Goal: Task Accomplishment & Management: Manage account settings

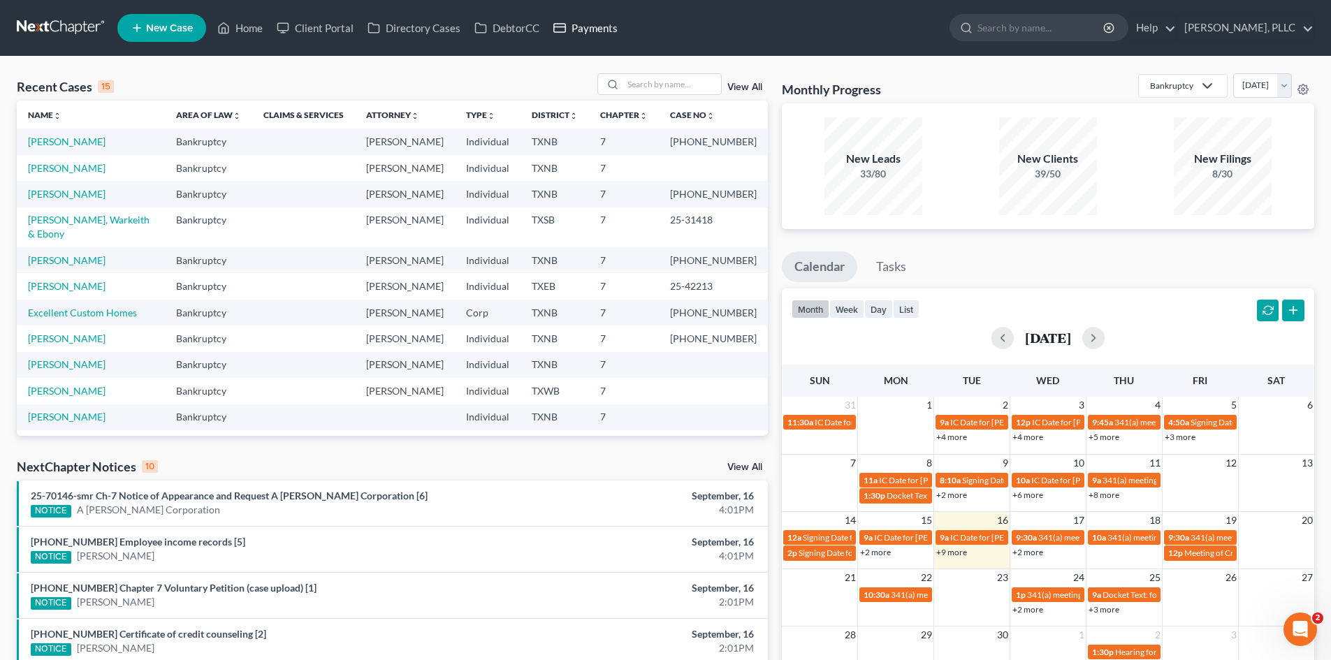
click at [582, 22] on link "Payments" at bounding box center [585, 27] width 78 height 25
click at [583, 31] on link "Payments" at bounding box center [585, 27] width 78 height 25
click at [607, 27] on link "Payments" at bounding box center [585, 27] width 78 height 25
click at [674, 88] on input "search" at bounding box center [672, 84] width 98 height 20
type input "page"
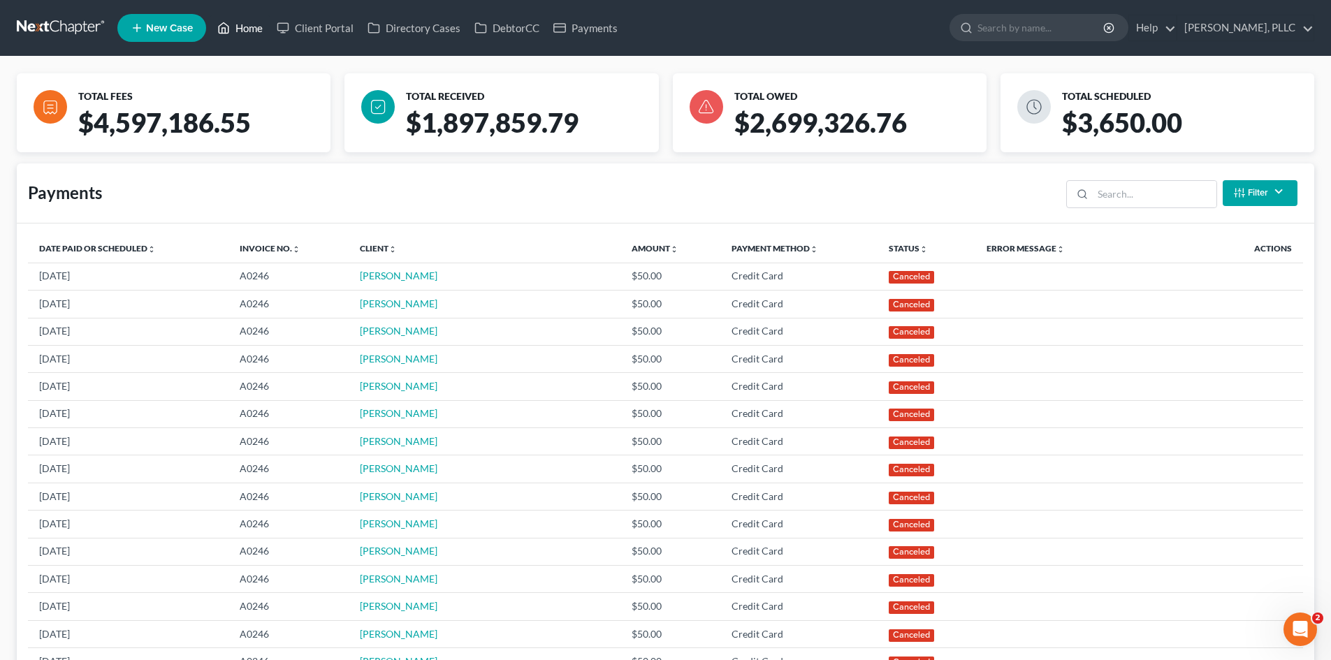
click at [231, 27] on link "Home" at bounding box center [239, 27] width 59 height 25
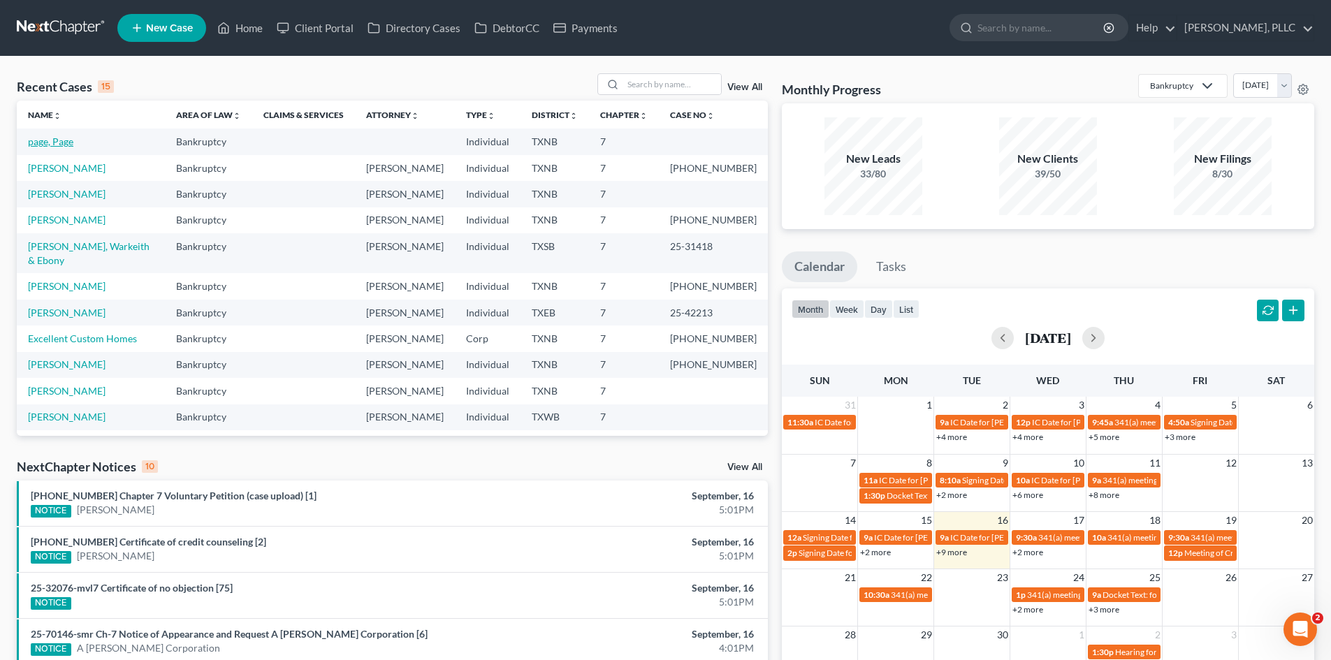
click at [44, 143] on link "page, Page" at bounding box center [50, 142] width 45 height 12
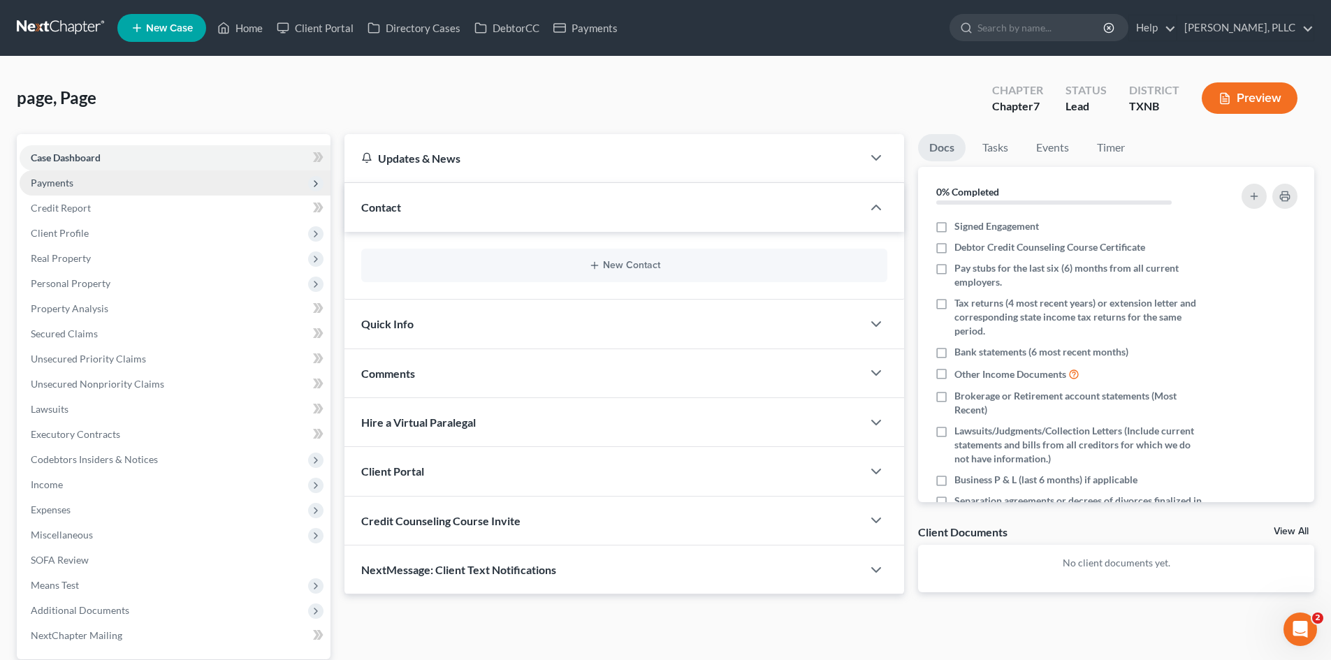
click at [159, 178] on span "Payments" at bounding box center [175, 183] width 311 height 25
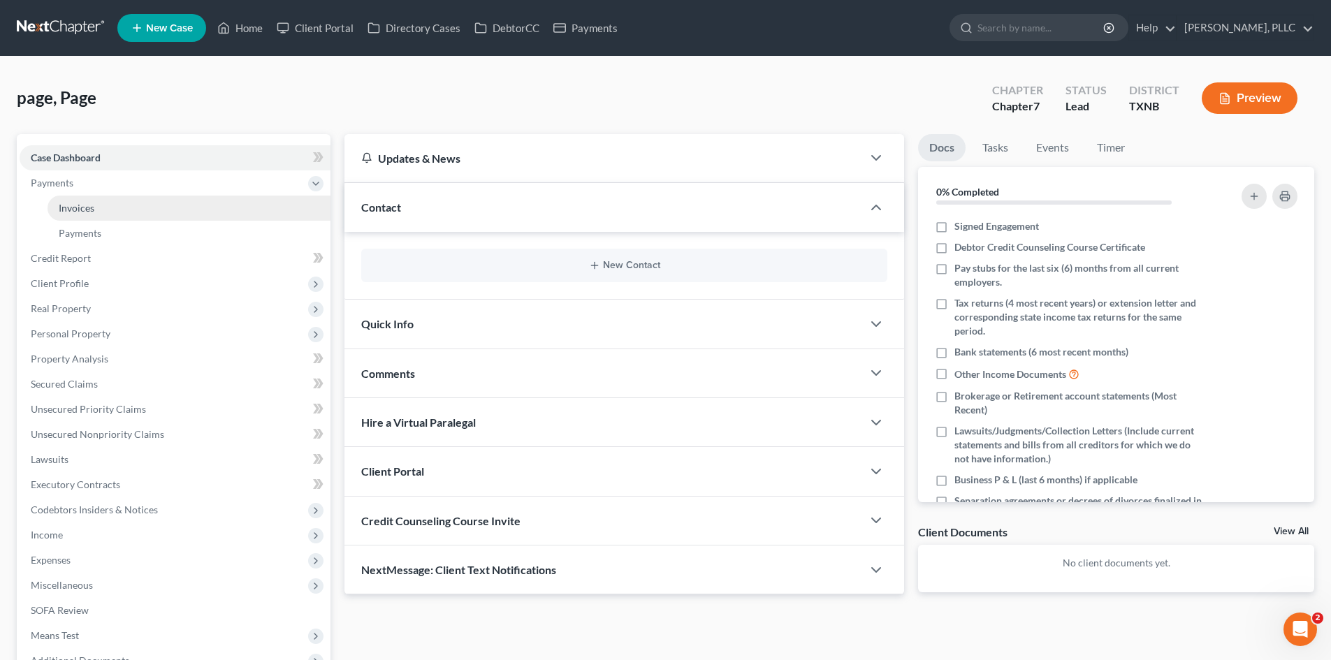
click at [179, 209] on link "Invoices" at bounding box center [189, 208] width 283 height 25
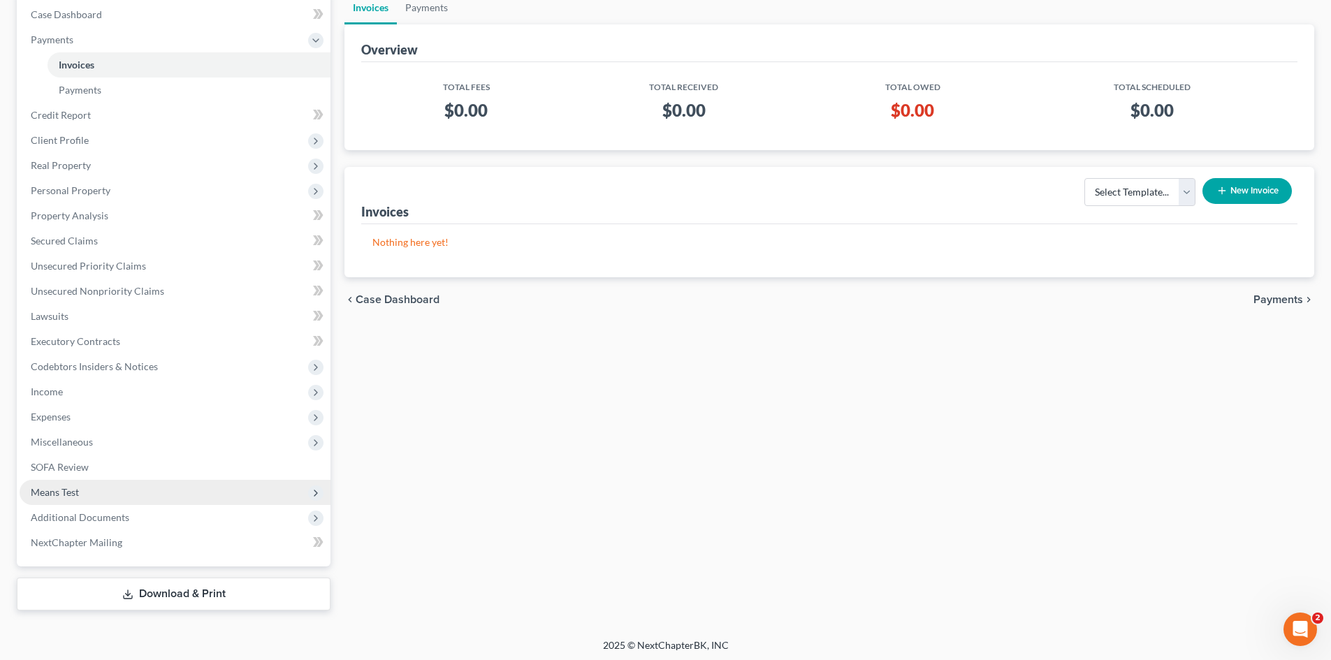
scroll to position [147, 0]
click at [159, 491] on span "Means Test" at bounding box center [175, 489] width 311 height 25
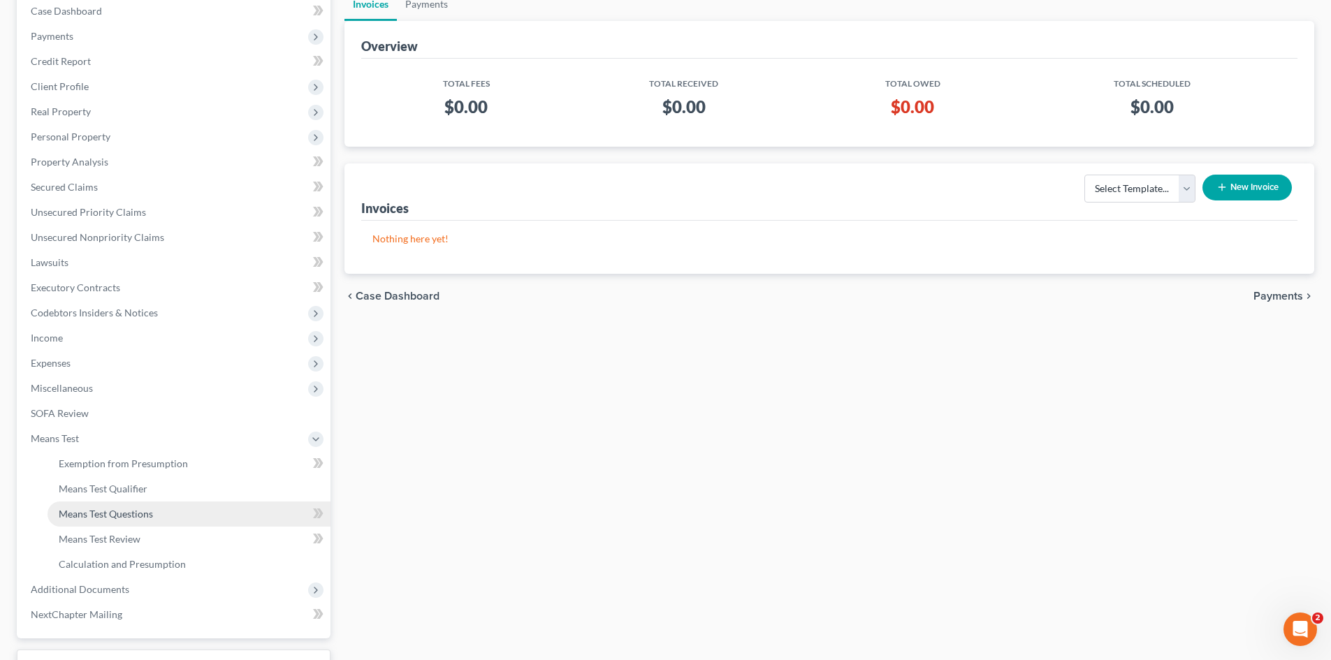
click at [126, 502] on link "Means Test Questions" at bounding box center [189, 514] width 283 height 25
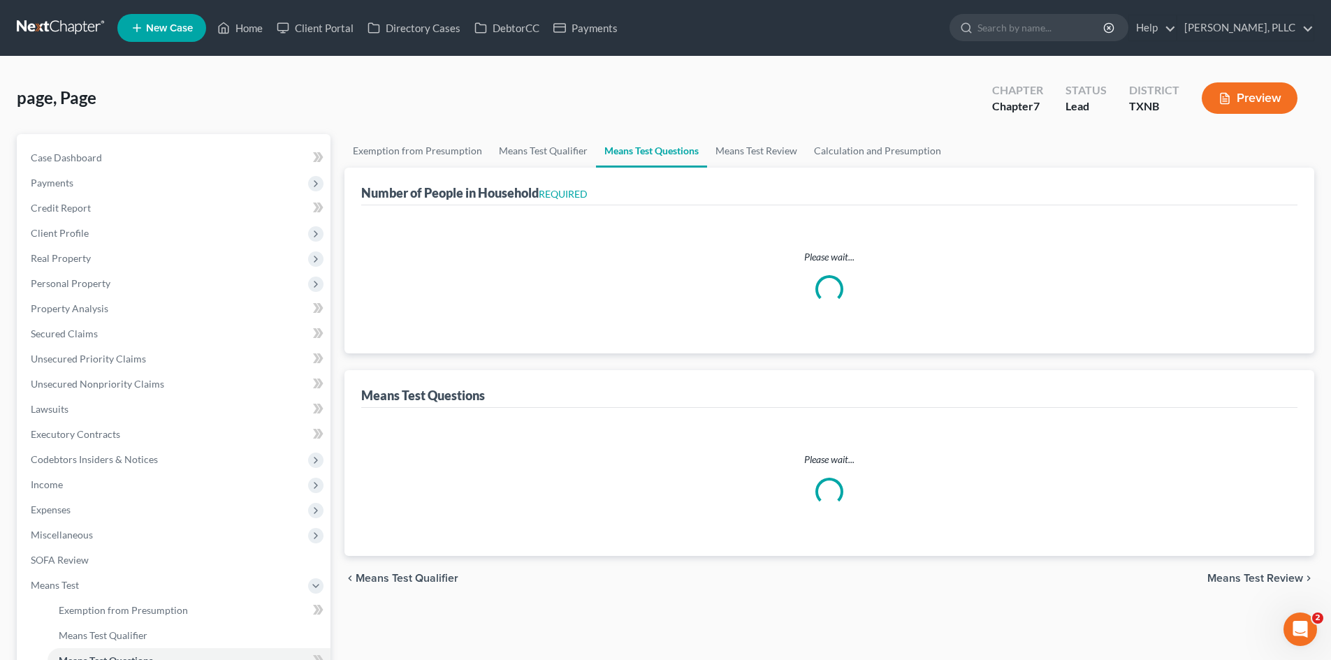
select select "0"
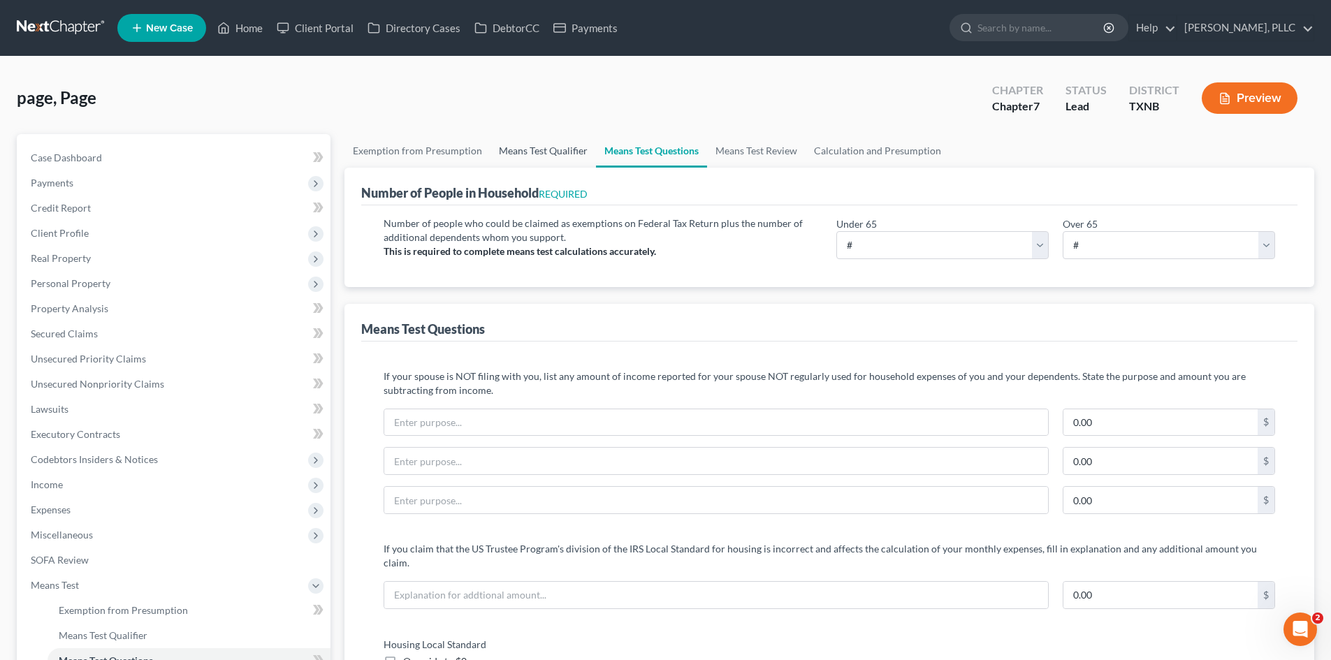
click at [514, 143] on link "Means Test Qualifier" at bounding box center [544, 151] width 106 height 34
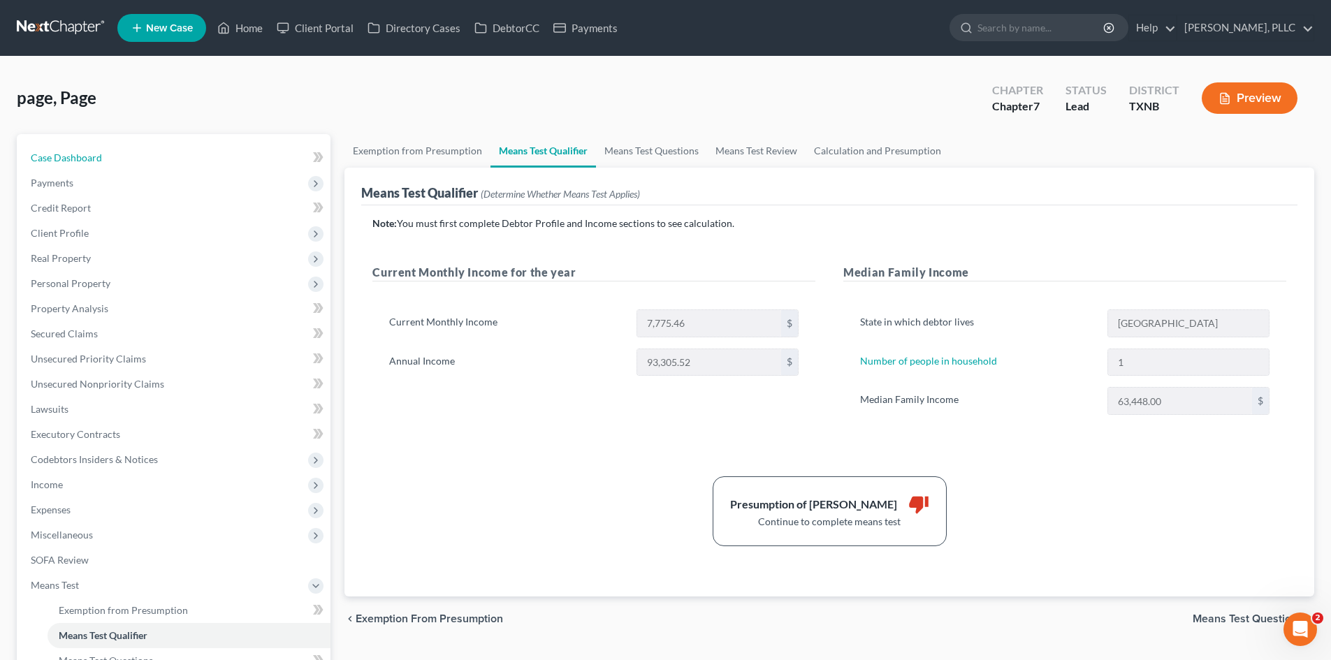
drag, startPoint x: 89, startPoint y: 154, endPoint x: 356, endPoint y: 11, distance: 302.0
click at [89, 154] on span "Case Dashboard" at bounding box center [66, 158] width 71 height 12
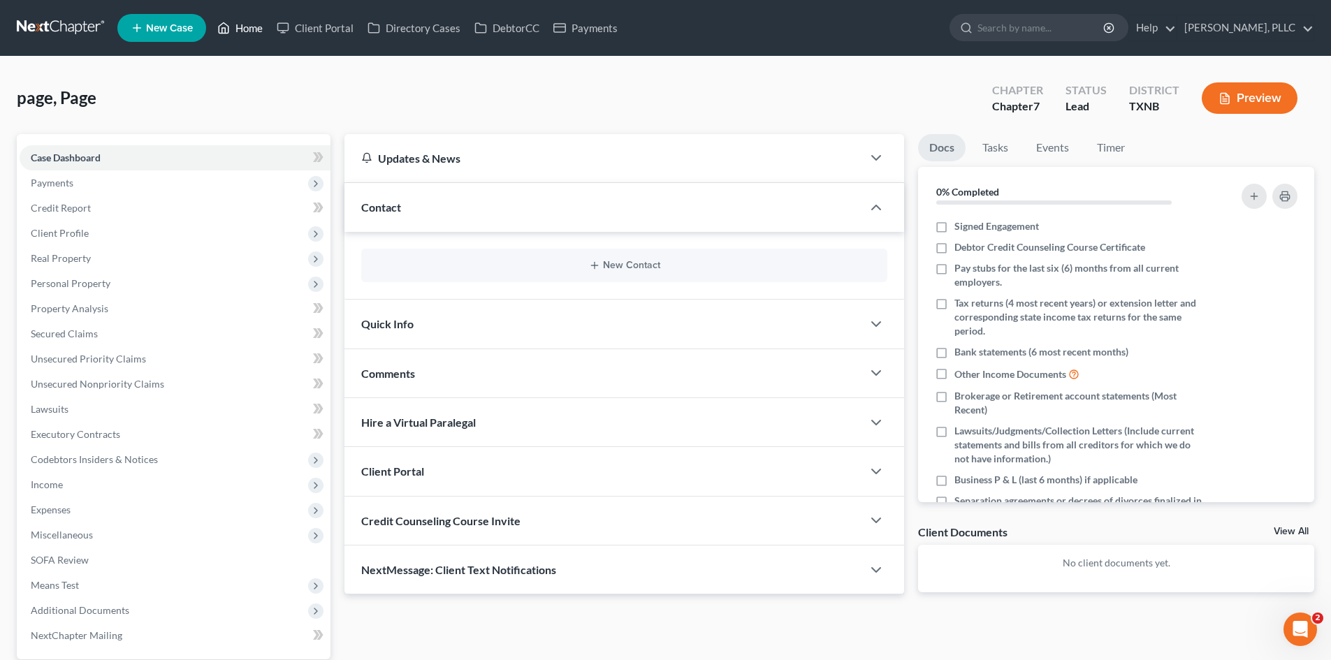
click at [257, 31] on link "Home" at bounding box center [239, 27] width 59 height 25
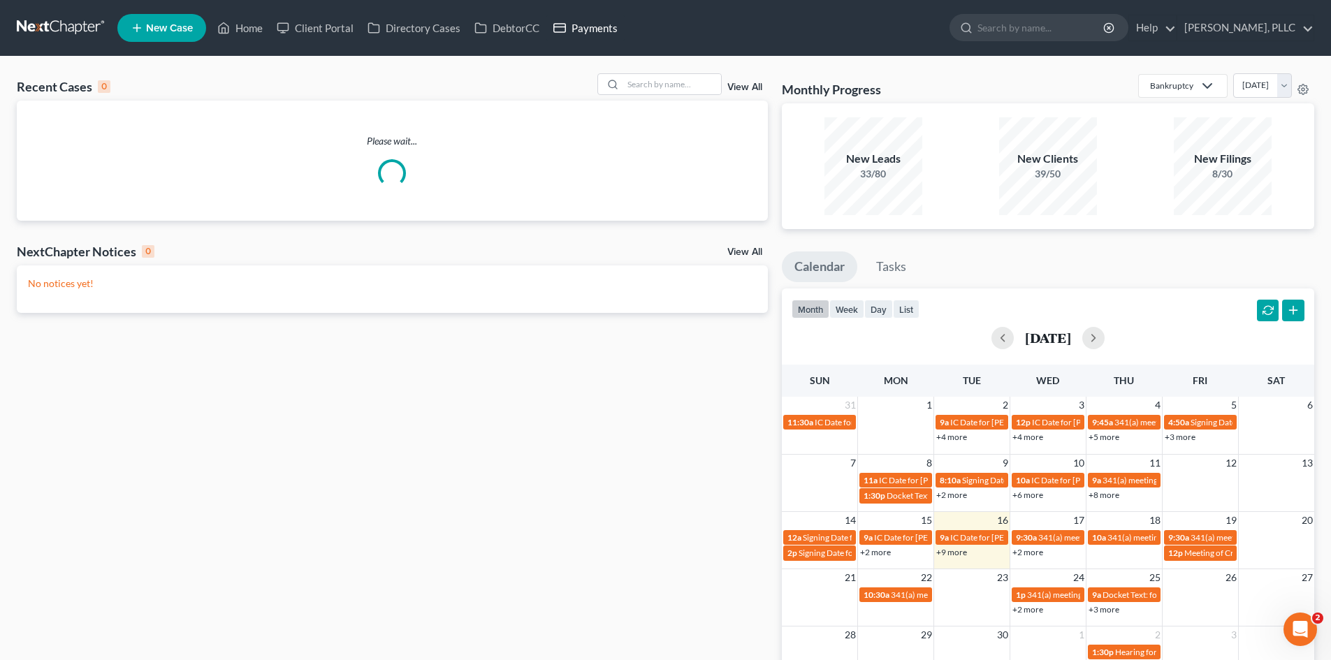
click at [606, 29] on link "Payments" at bounding box center [585, 27] width 78 height 25
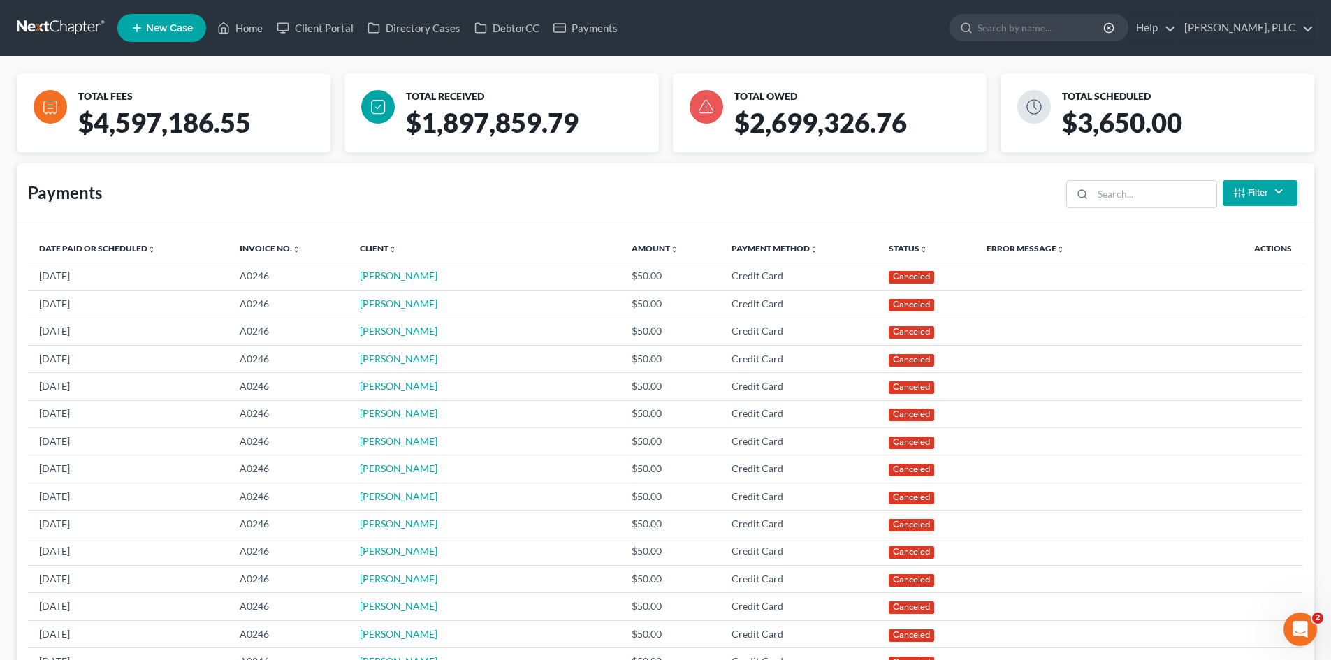
drag, startPoint x: 426, startPoint y: 247, endPoint x: 1189, endPoint y: 251, distance: 763.1
click at [454, 247] on th "Client unfold_more expand_more expand_less" at bounding box center [485, 249] width 272 height 28
click at [381, 208] on div "Payments Filter Status Filter... Scheduled Paid Pending Declined Refunded Cance…" at bounding box center [666, 194] width 1298 height 60
click at [46, 124] on div at bounding box center [45, 112] width 56 height 79
click at [254, 37] on link "Home" at bounding box center [239, 27] width 59 height 25
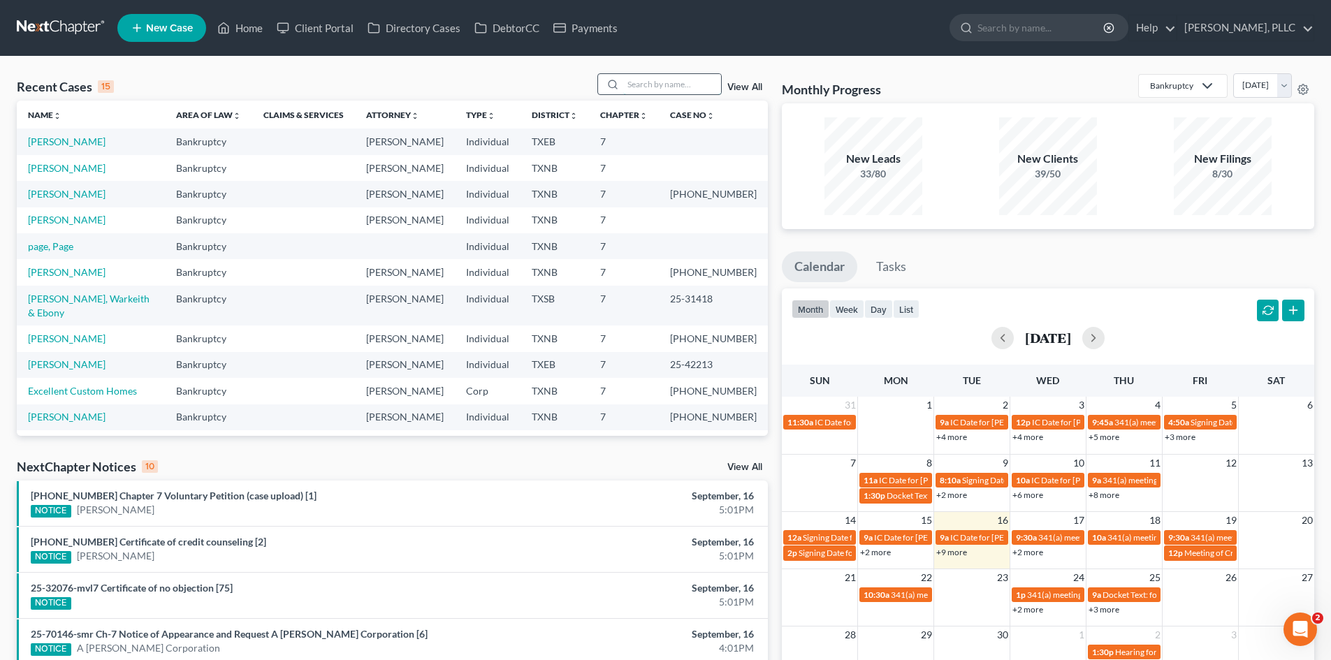
click at [682, 85] on input "search" at bounding box center [672, 84] width 98 height 20
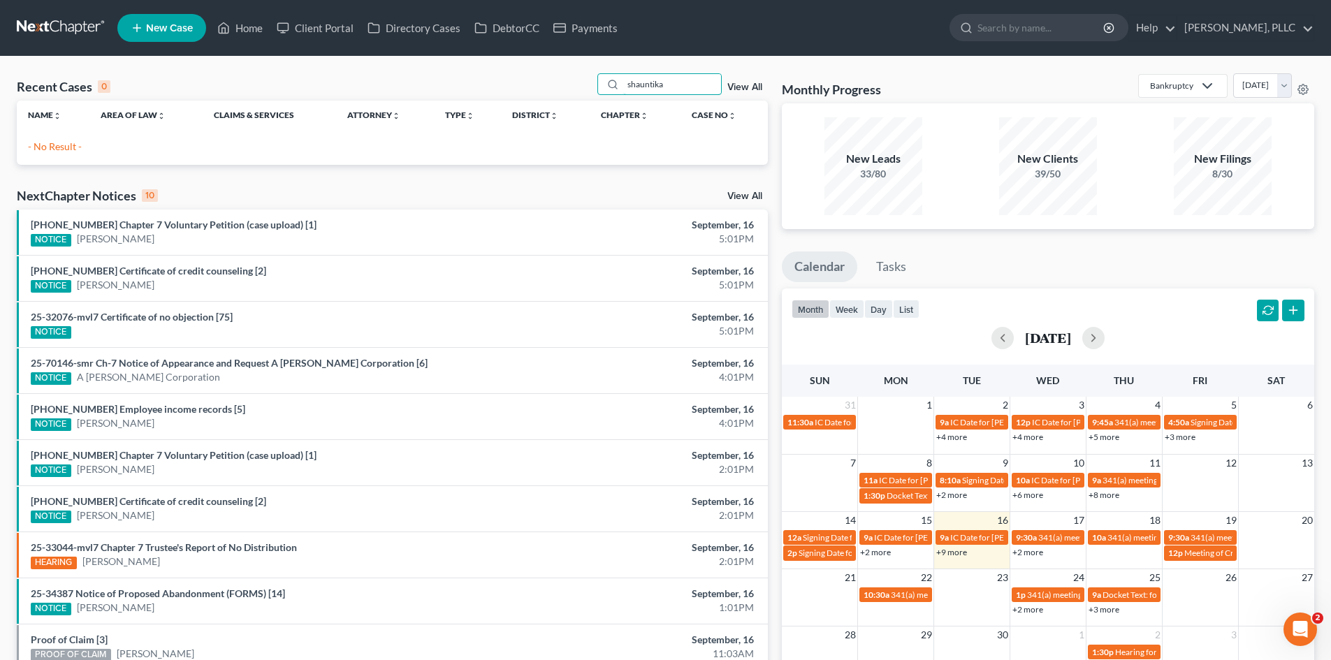
type input "shauntika"
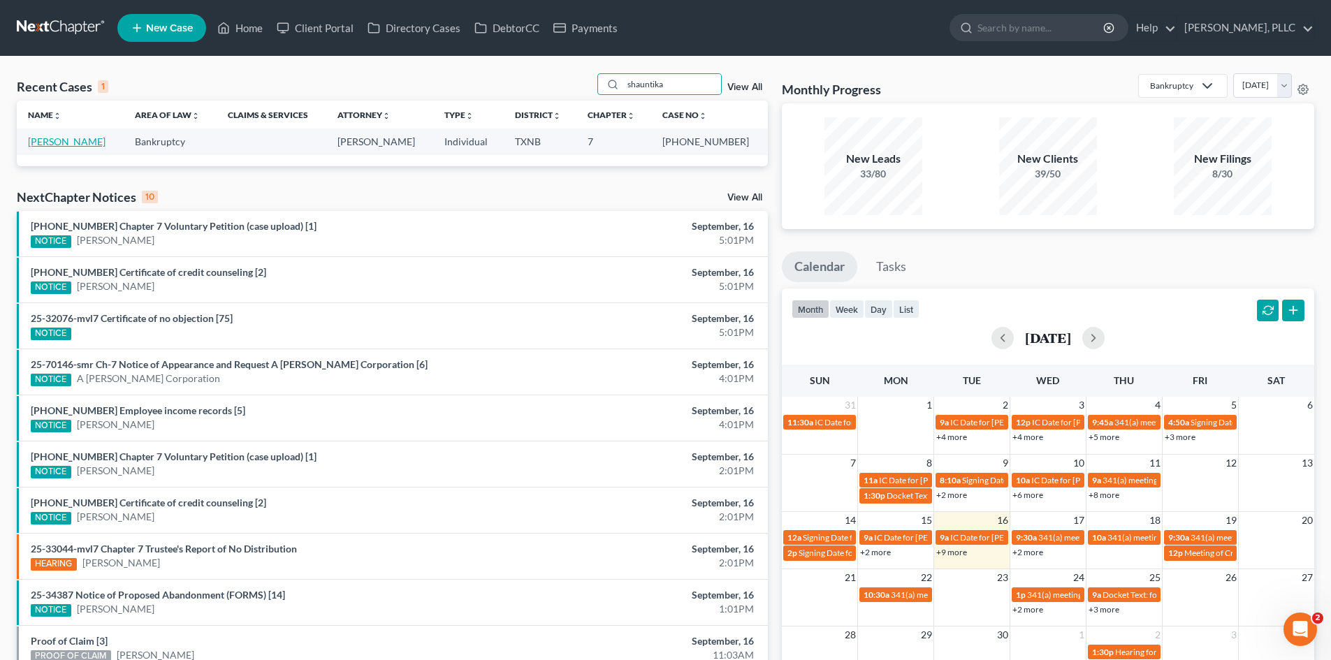
click at [75, 139] on link "[PERSON_NAME]" at bounding box center [67, 142] width 78 height 12
select select "4"
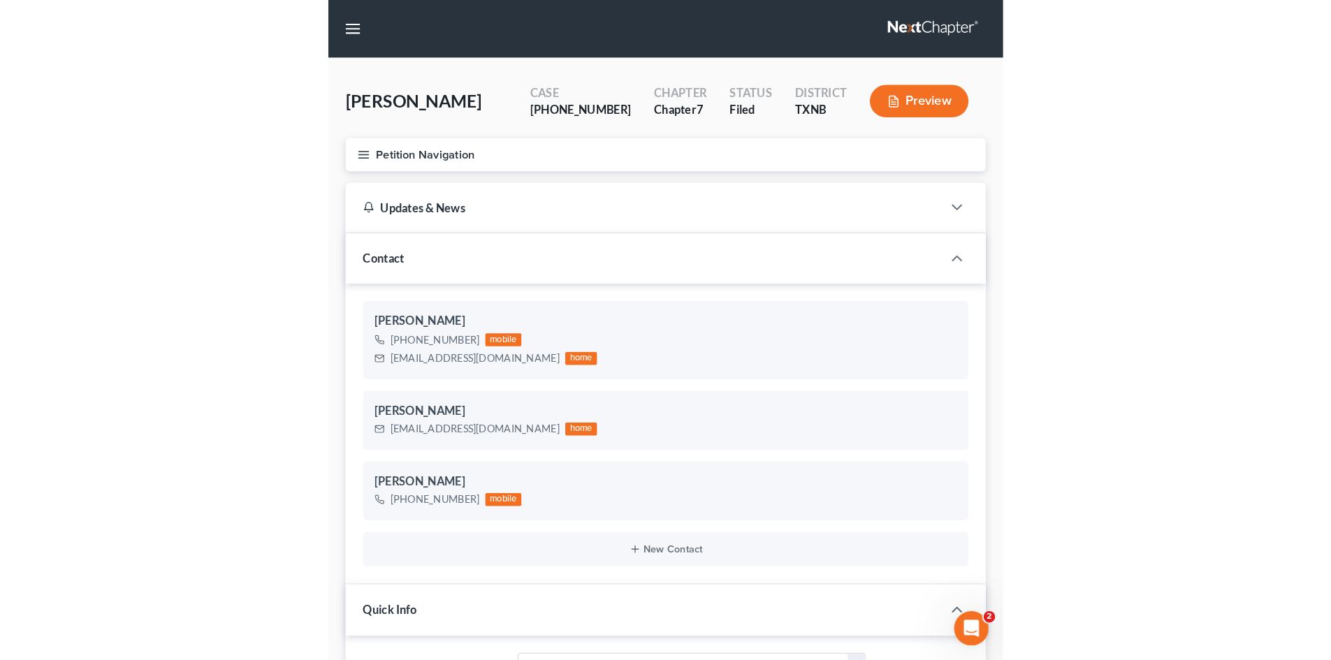
scroll to position [1537, 0]
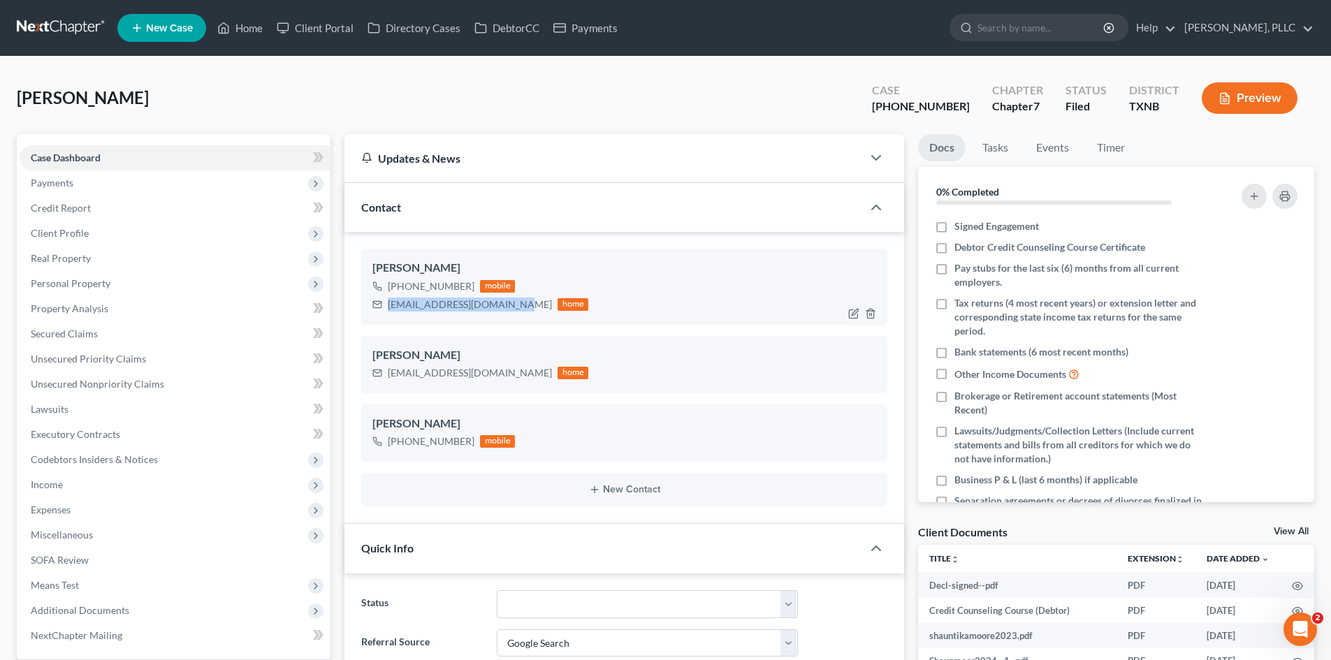
drag, startPoint x: 516, startPoint y: 307, endPoint x: 372, endPoint y: 298, distance: 144.9
click at [372, 298] on div "[PERSON_NAME] [PHONE_NUMBER] mobile [EMAIL_ADDRESS][DOMAIN_NAME] home" at bounding box center [624, 286] width 526 height 75
copy div "[EMAIL_ADDRESS][DOMAIN_NAME]"
